Goal: Task Accomplishment & Management: Use online tool/utility

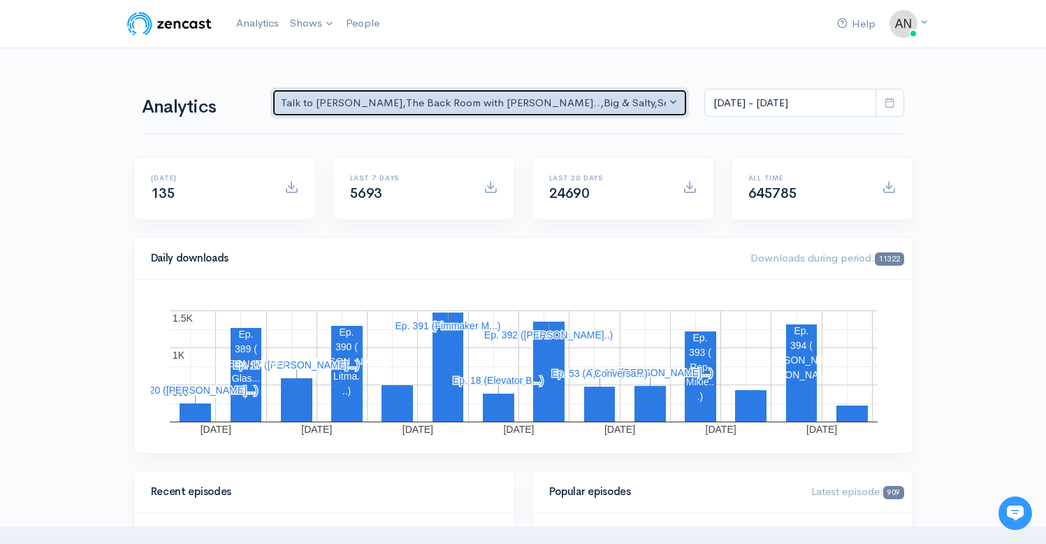
click at [560, 114] on button "Talk to [PERSON_NAME] , The Back Room with [PERSON_NAME].. , Big & Salty , Seri…" at bounding box center [480, 103] width 417 height 29
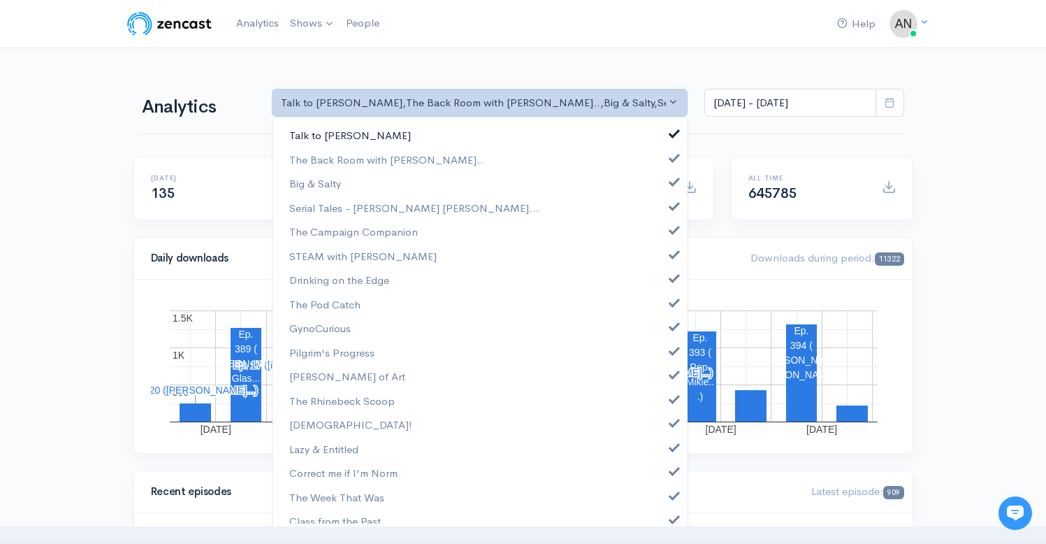
click at [672, 135] on span at bounding box center [675, 131] width 6 height 10
select select "10316"
click at [672, 182] on span at bounding box center [675, 180] width 6 height 10
click at [663, 214] on link "Serial Tales - [PERSON_NAME] [PERSON_NAME]..." at bounding box center [480, 208] width 415 height 24
click at [663, 238] on link "The Campaign Companion" at bounding box center [480, 231] width 415 height 24
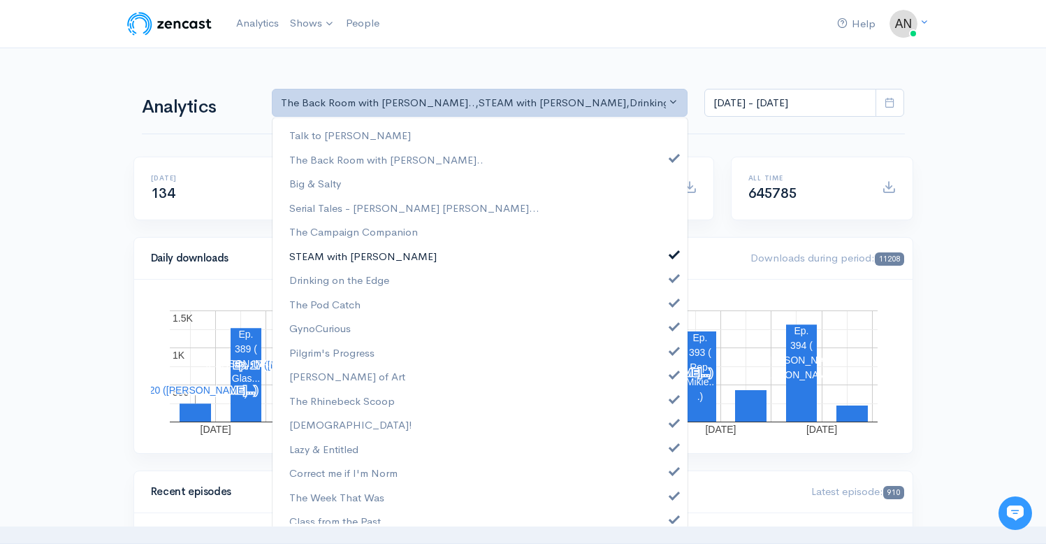
click at [663, 262] on link "STEAM with [PERSON_NAME]" at bounding box center [480, 256] width 415 height 24
click at [672, 280] on span at bounding box center [675, 276] width 6 height 10
click at [663, 306] on link "The Pod Catch" at bounding box center [480, 304] width 415 height 24
click at [672, 324] on span at bounding box center [675, 324] width 6 height 10
click at [672, 347] on span at bounding box center [675, 349] width 6 height 10
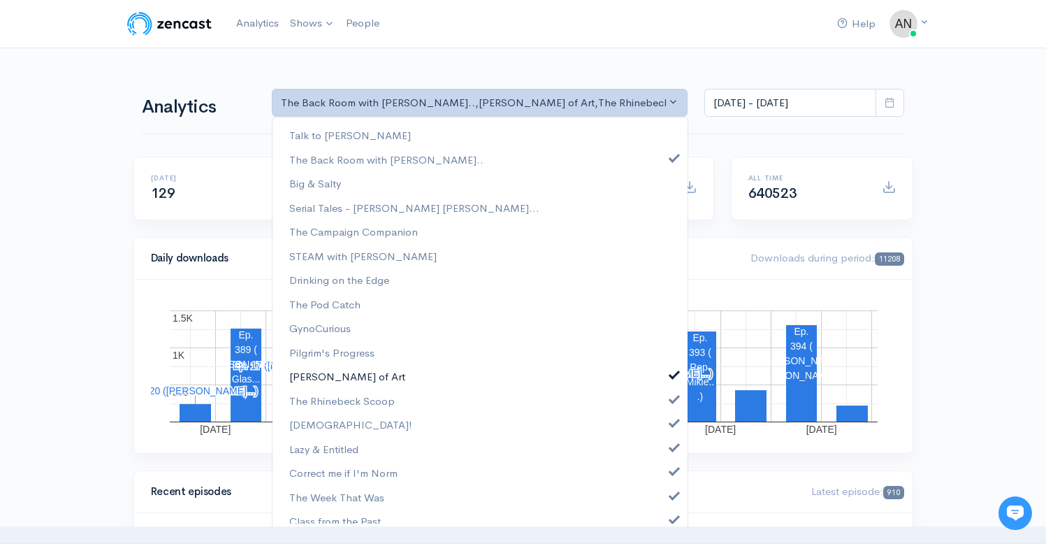
click at [672, 370] on span at bounding box center [675, 373] width 6 height 10
click at [672, 400] on span at bounding box center [675, 397] width 6 height 10
click at [672, 423] on span at bounding box center [675, 421] width 6 height 10
click at [663, 453] on link "Lazy & Entitled" at bounding box center [480, 449] width 415 height 24
click at [664, 482] on link "Correct me if I'm Norm" at bounding box center [480, 473] width 415 height 24
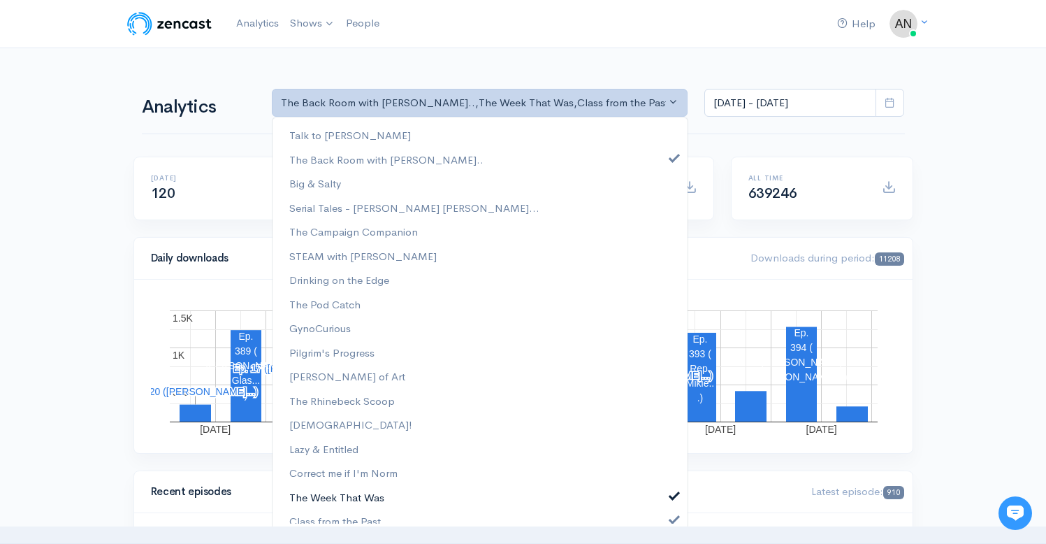
click at [664, 500] on link "The Week That Was" at bounding box center [480, 497] width 415 height 24
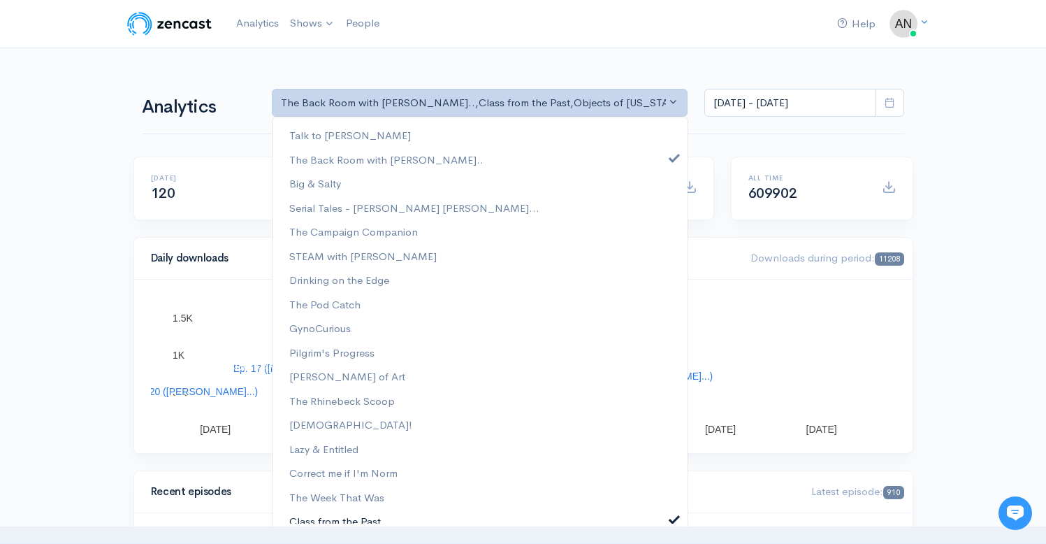
click at [672, 515] on span at bounding box center [675, 517] width 6 height 10
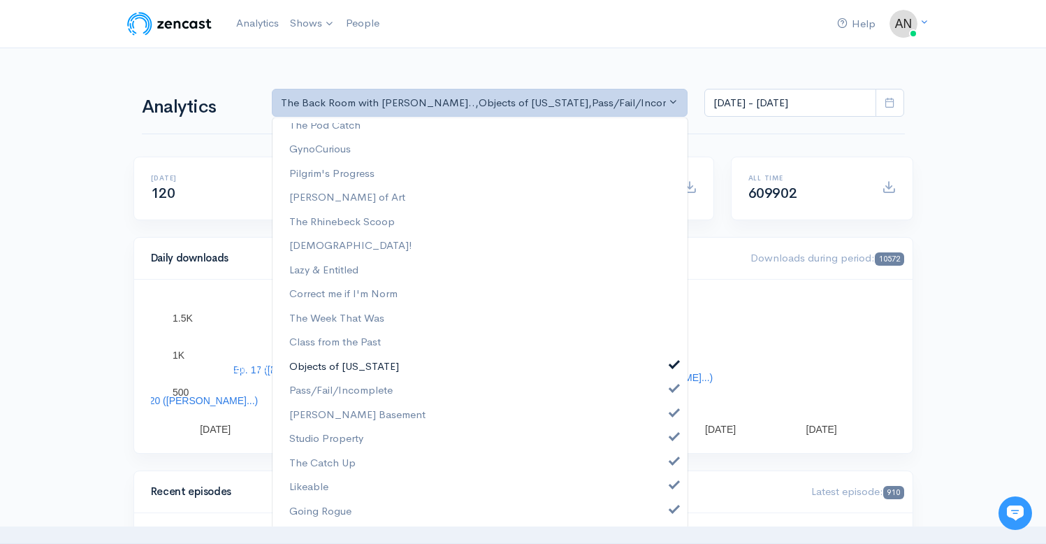
click at [672, 361] on span at bounding box center [675, 363] width 6 height 10
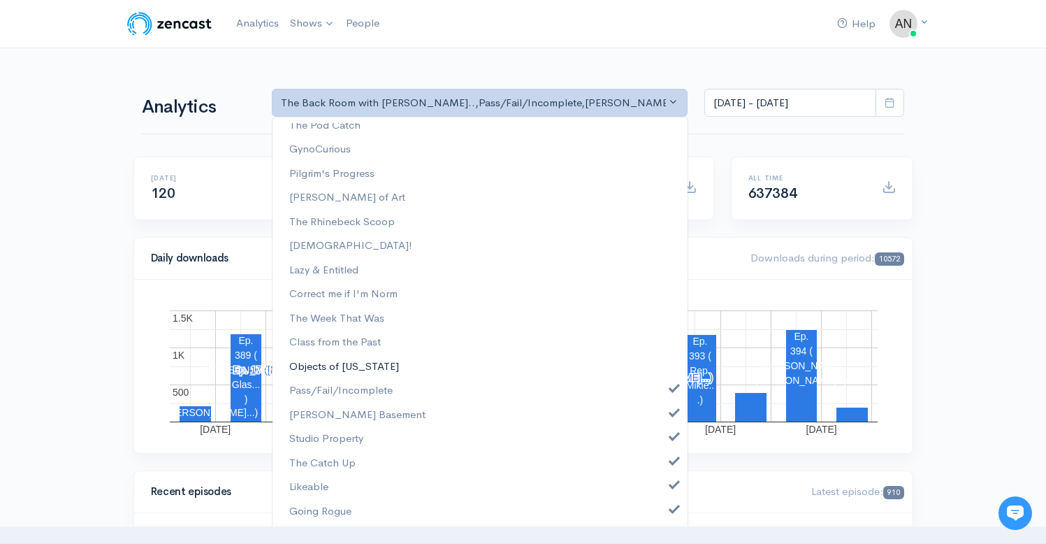
click at [664, 368] on link "Objects of [US_STATE]" at bounding box center [480, 366] width 415 height 24
click at [672, 363] on span at bounding box center [675, 363] width 6 height 10
click at [664, 393] on link "Pass/Fail/Incomplete" at bounding box center [480, 390] width 415 height 24
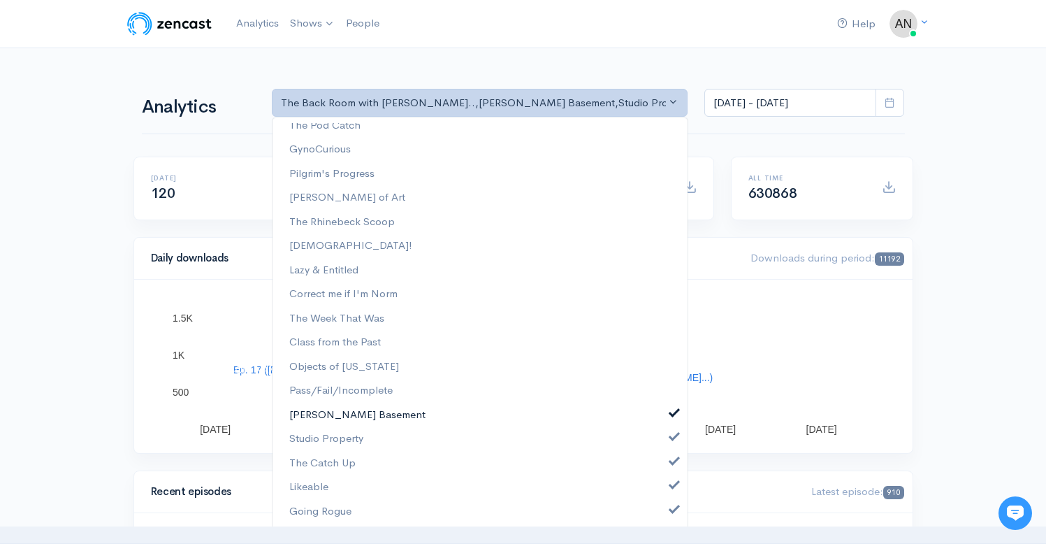
click at [664, 421] on link "[PERSON_NAME] Basement" at bounding box center [480, 415] width 415 height 24
click at [672, 438] on span at bounding box center [675, 435] width 6 height 10
click at [664, 470] on link "The Catch Up" at bounding box center [480, 463] width 415 height 24
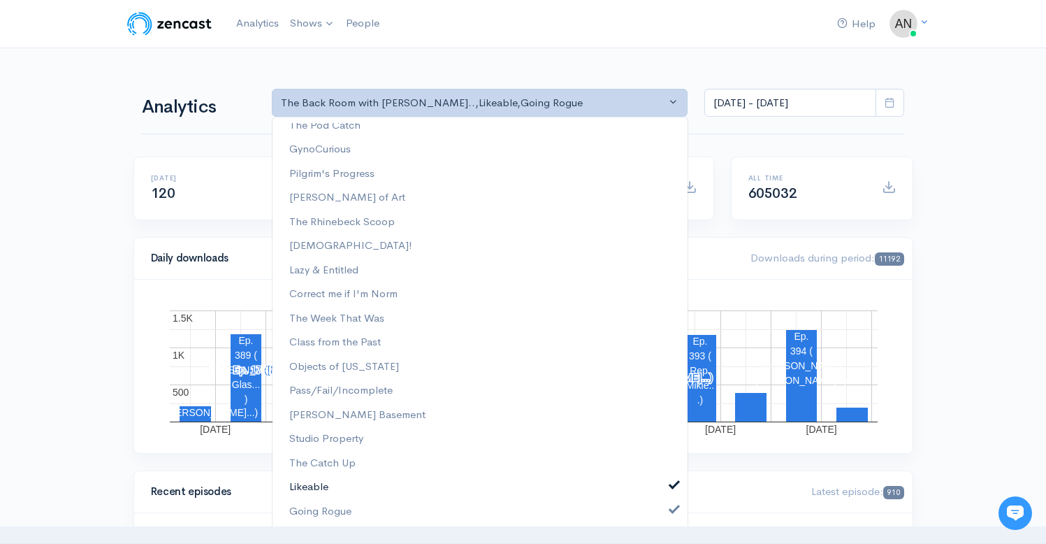
click at [664, 495] on link "Likeable" at bounding box center [480, 487] width 415 height 24
click at [672, 512] on span at bounding box center [675, 507] width 6 height 10
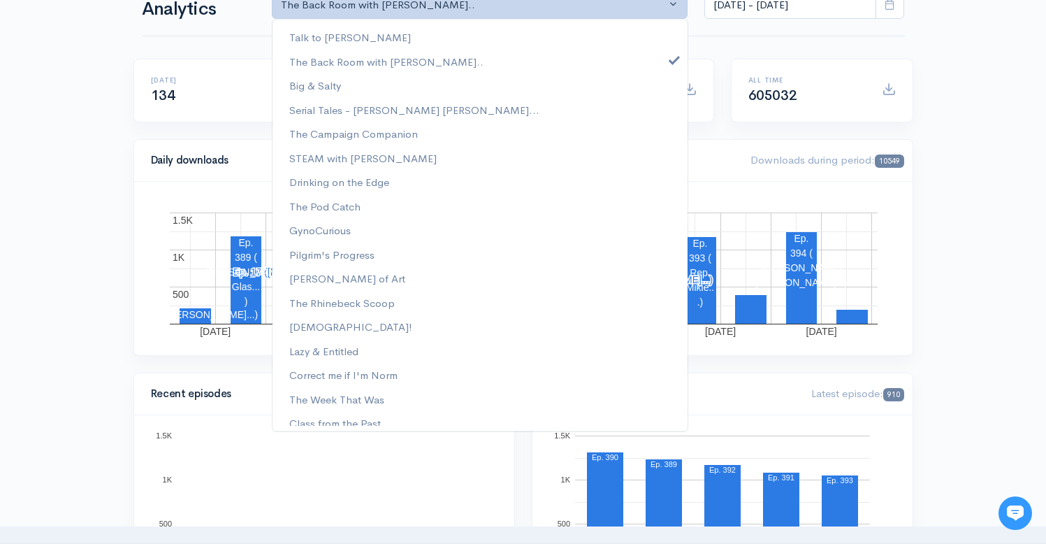
scroll to position [0, 0]
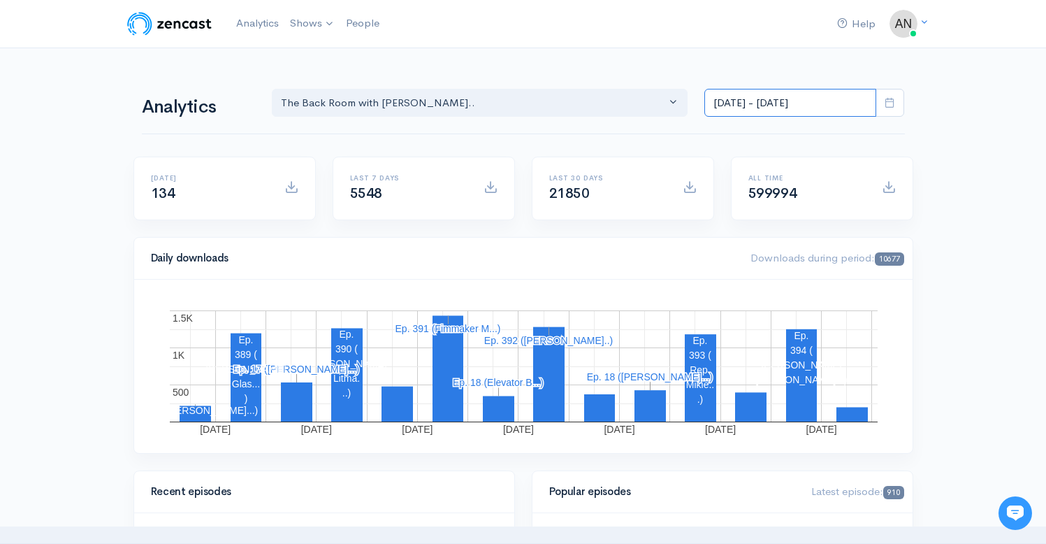
click at [785, 101] on input "[DATE] - [DATE]" at bounding box center [790, 103] width 172 height 29
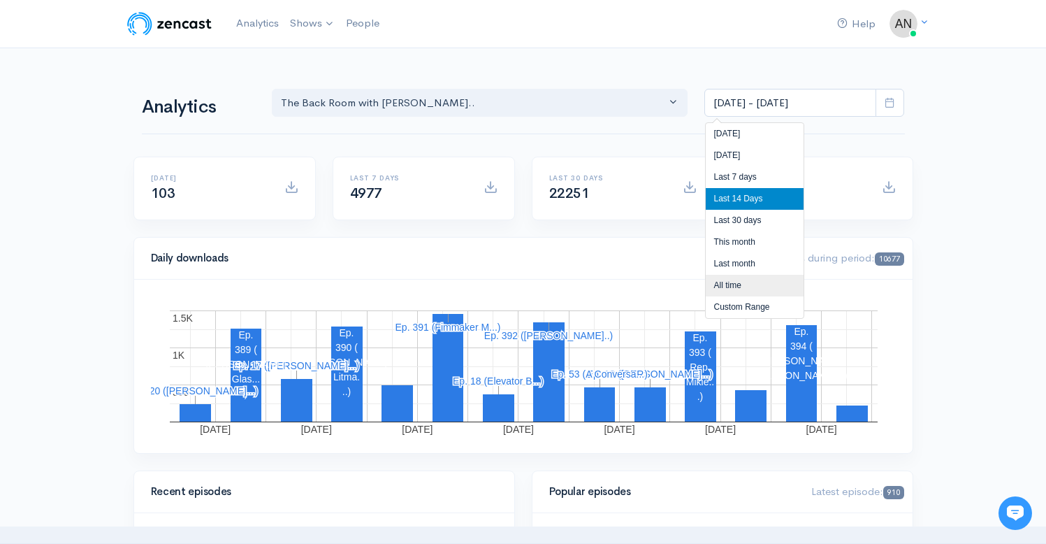
click at [732, 289] on li "All time" at bounding box center [755, 286] width 98 height 22
type input "[DATE] - [DATE]"
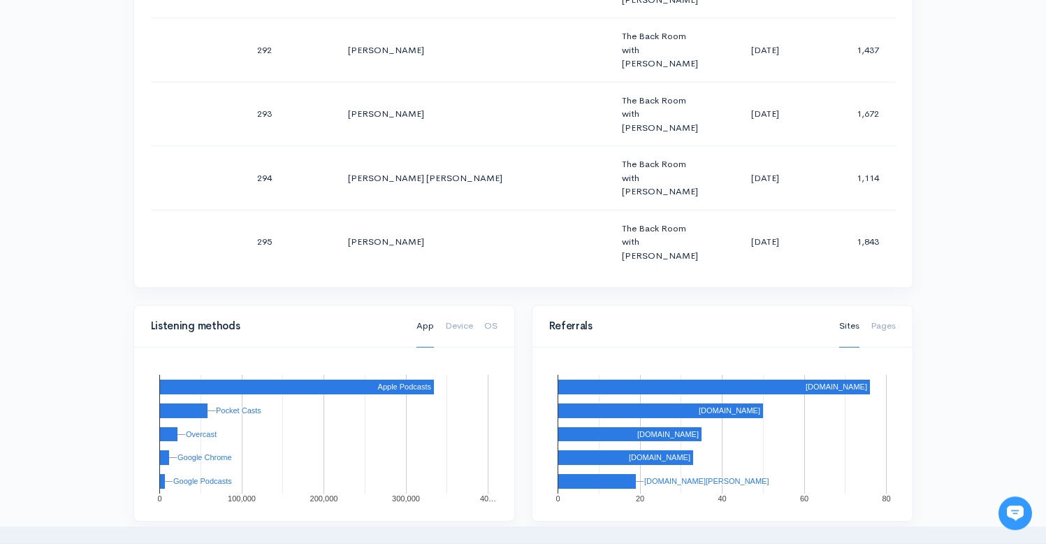
scroll to position [18737, 0]
